Goal: Transaction & Acquisition: Book appointment/travel/reservation

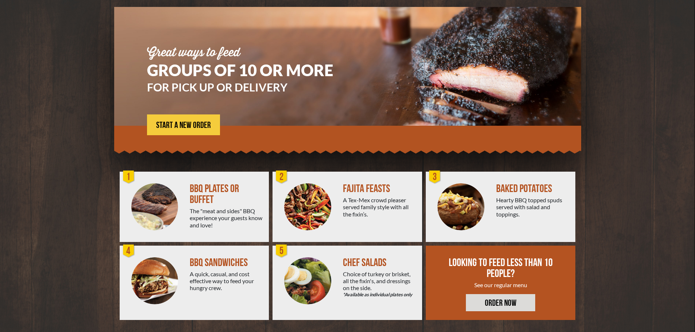
scroll to position [52, 0]
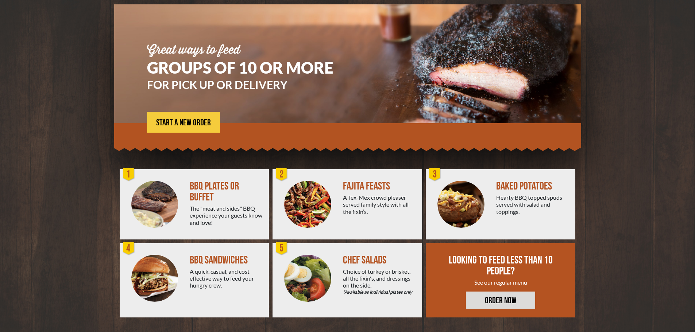
click at [146, 206] on img at bounding box center [154, 204] width 47 height 47
click at [190, 121] on span "START A NEW ORDER" at bounding box center [183, 123] width 55 height 9
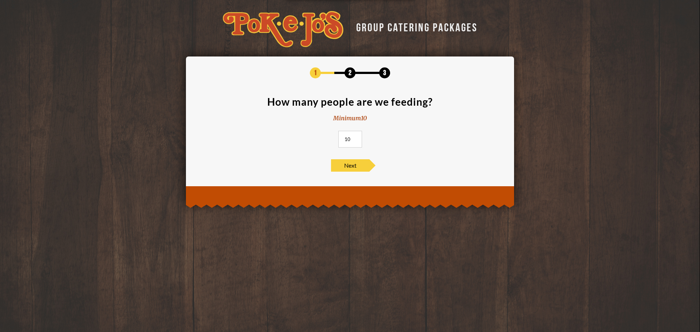
click at [350, 139] on input "10" at bounding box center [350, 139] width 24 height 17
click at [360, 167] on span "Next" at bounding box center [350, 165] width 38 height 12
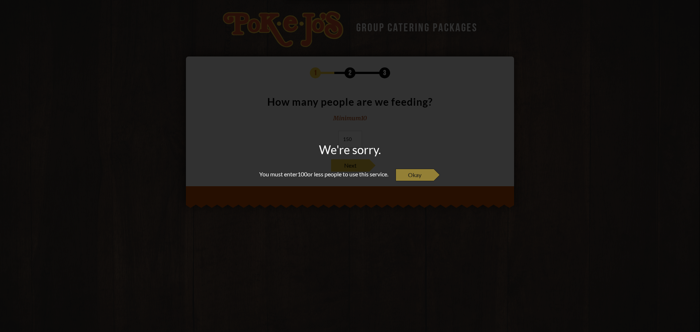
click at [412, 176] on span "Okay" at bounding box center [415, 175] width 38 height 12
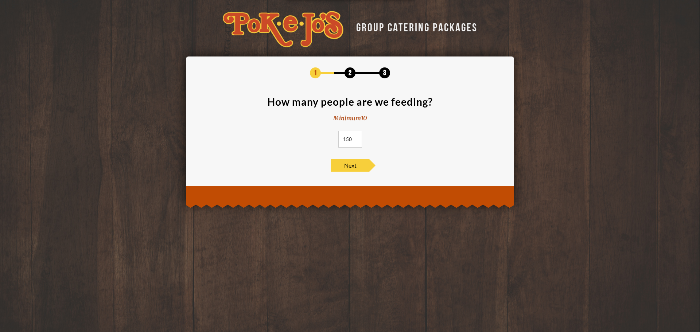
click at [345, 142] on input "150" at bounding box center [350, 139] width 24 height 17
type input "100"
click at [356, 170] on span "Next" at bounding box center [350, 165] width 38 height 12
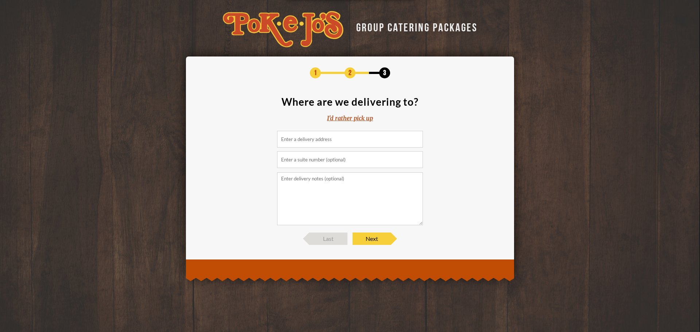
click at [368, 137] on input at bounding box center [350, 139] width 146 height 17
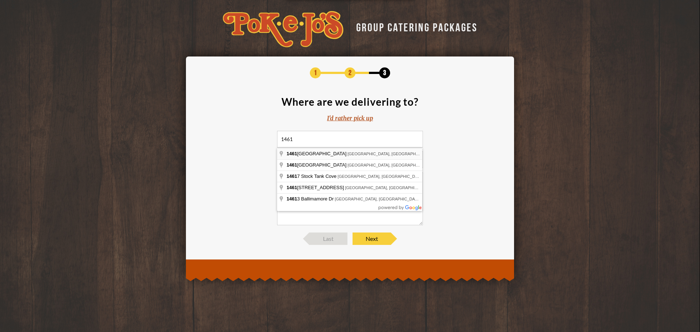
type input "[STREET_ADDRESS]"
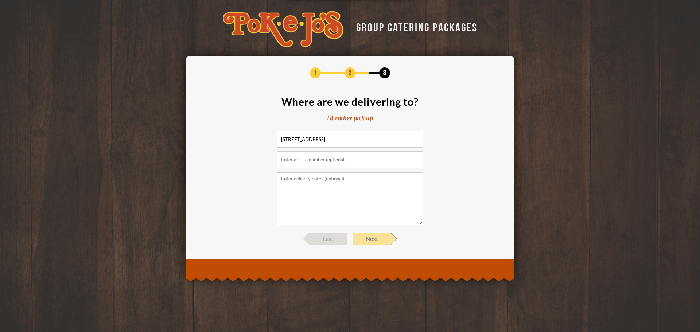
click at [382, 238] on span "Next" at bounding box center [372, 239] width 38 height 12
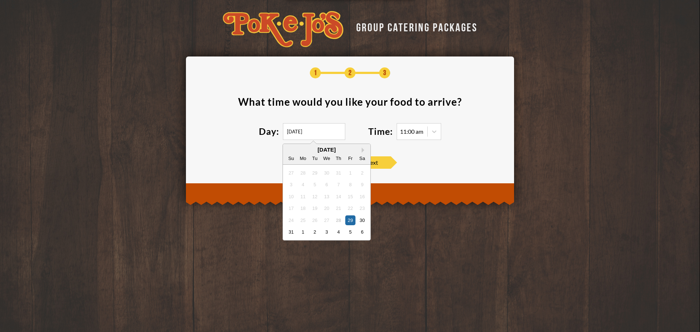
click at [326, 136] on input "[DATE]" at bounding box center [314, 131] width 62 height 17
click at [352, 235] on div "5" at bounding box center [350, 232] width 10 height 10
type input "[DATE]"
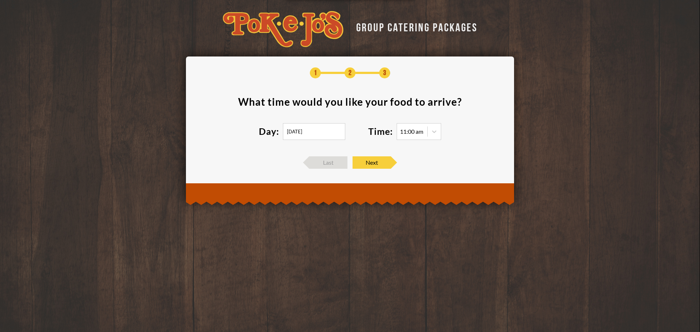
click at [412, 134] on div "11:00 am" at bounding box center [411, 132] width 23 height 6
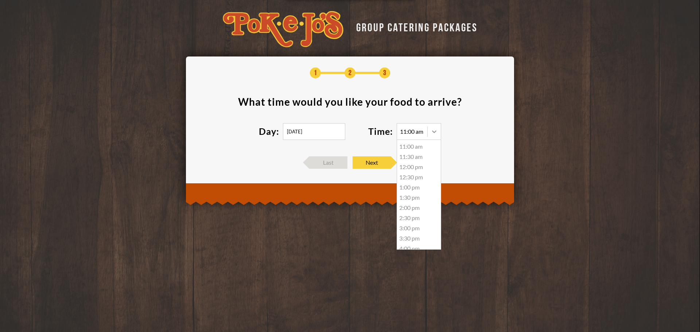
click at [436, 132] on icon at bounding box center [434, 131] width 7 height 7
click at [408, 234] on div "5:00 pm" at bounding box center [419, 233] width 44 height 10
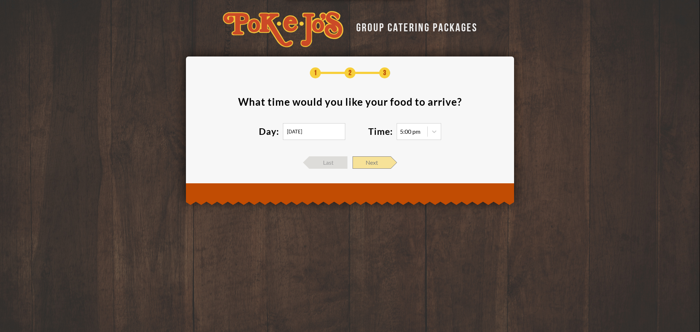
click at [377, 164] on span "Next" at bounding box center [372, 162] width 38 height 12
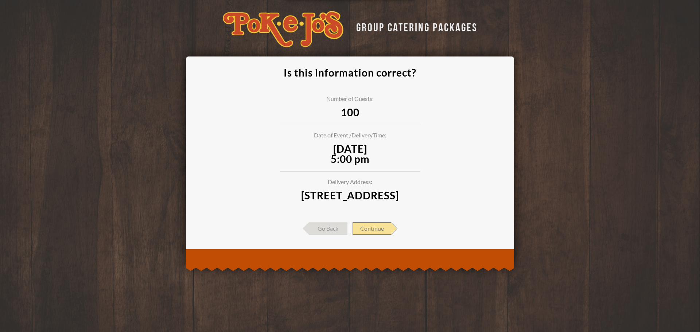
click at [374, 235] on span "Continue" at bounding box center [372, 228] width 39 height 12
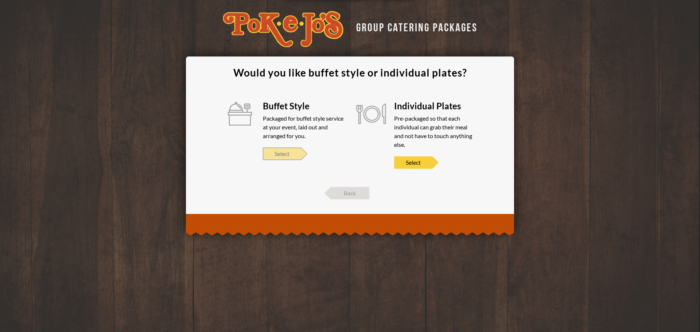
click at [288, 155] on span "Select" at bounding box center [282, 154] width 38 height 12
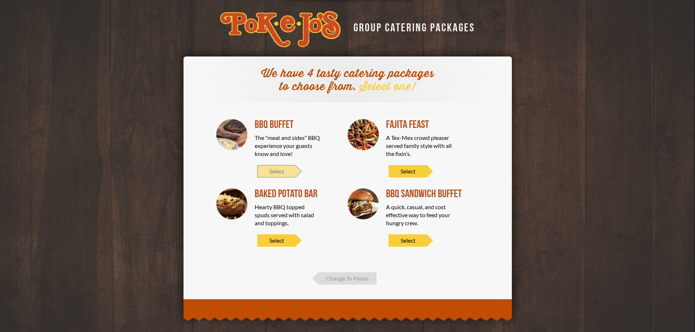
click at [280, 172] on span "Select" at bounding box center [276, 171] width 38 height 12
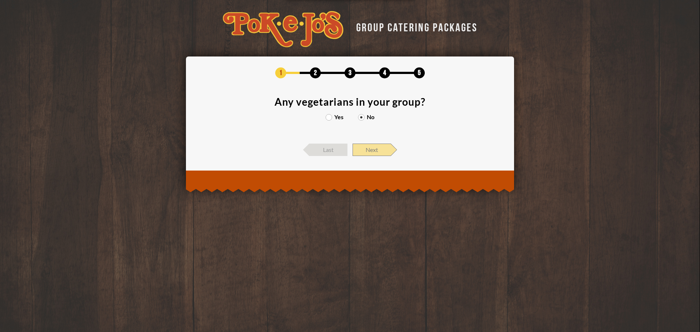
click at [378, 151] on span "Next" at bounding box center [372, 150] width 38 height 12
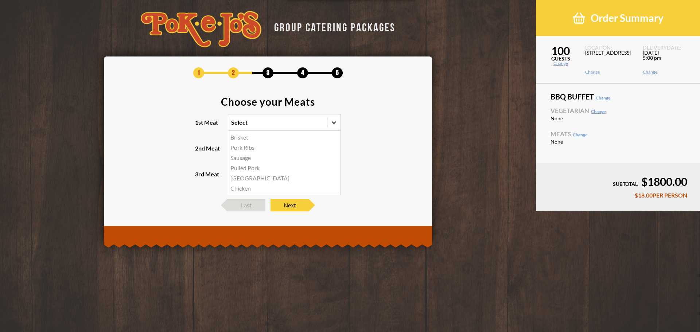
click at [334, 125] on icon at bounding box center [333, 122] width 7 height 7
click at [199, 126] on input "1st Meat option Brisket focused, 1 of 6. 6 results available. Use Up and Down t…" at bounding box center [199, 126] width 0 height 0
click at [240, 168] on div "Pulled Pork" at bounding box center [284, 168] width 112 height 10
click at [199, 126] on input "1st Meat option Pulled Pork focused, 4 of 6. 6 results available. Use Up and Do…" at bounding box center [199, 126] width 0 height 0
click at [334, 125] on icon at bounding box center [333, 122] width 7 height 7
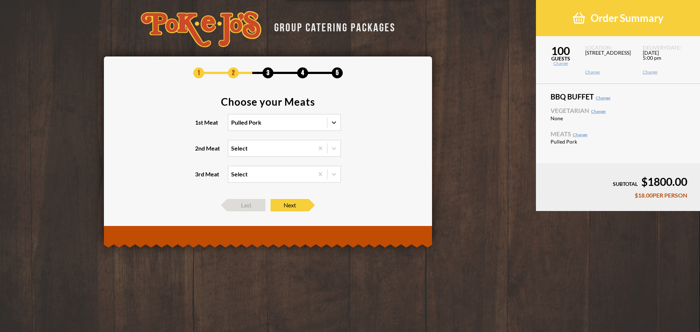
click at [199, 126] on input "1st Meat option Pulled Pork, selected. 0 results available. Select is focused ,…" at bounding box center [199, 126] width 0 height 0
click at [246, 180] on div "[GEOGRAPHIC_DATA]" at bounding box center [284, 178] width 112 height 10
click at [199, 126] on input "1st Meat option Pulled Pork, selected. option Turkey focused, 5 of 6. 6 results…" at bounding box center [199, 126] width 0 height 0
